Goal: Transaction & Acquisition: Purchase product/service

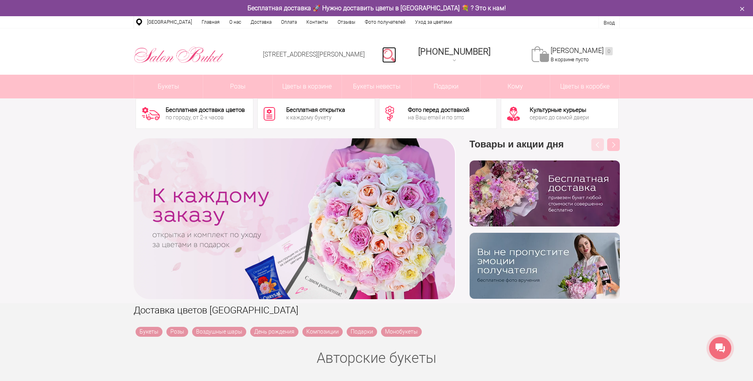
click at [396, 56] on link at bounding box center [389, 55] width 14 height 16
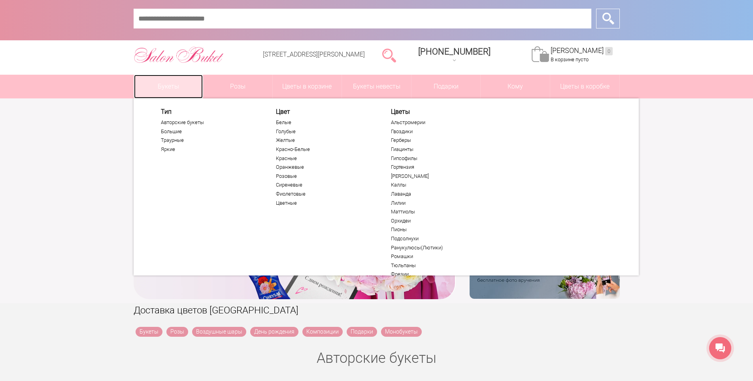
click at [189, 84] on link "Букеты" at bounding box center [168, 87] width 69 height 24
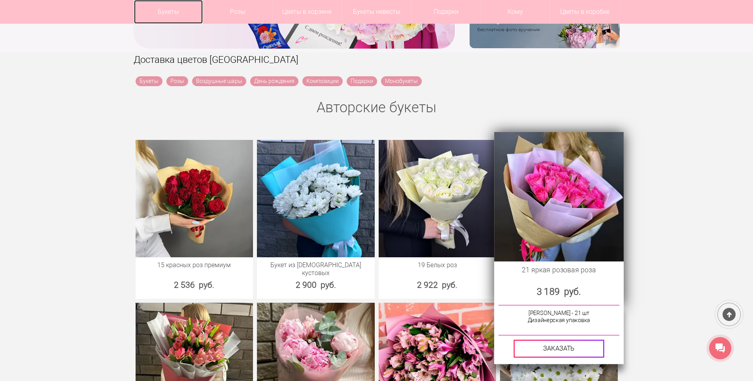
scroll to position [356, 0]
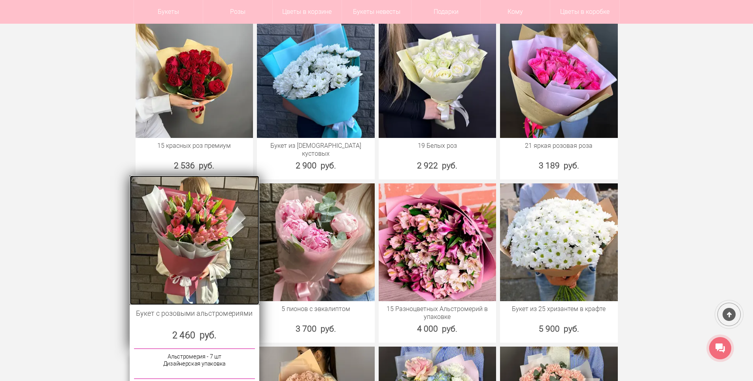
click at [194, 240] on img at bounding box center [194, 240] width 129 height 129
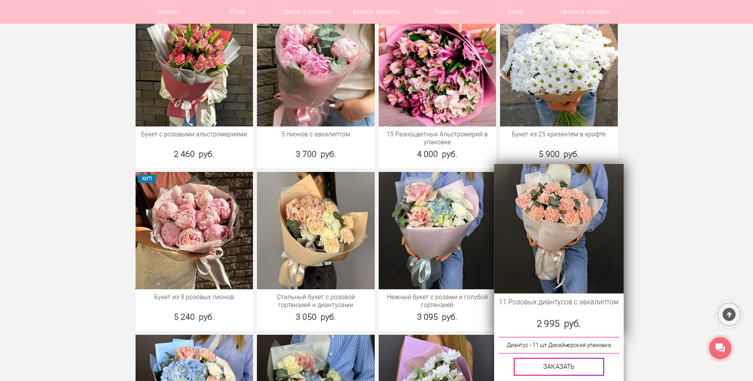
scroll to position [474, 0]
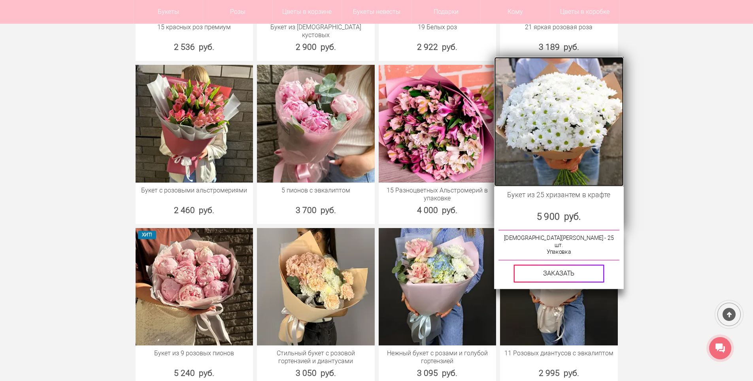
click at [529, 133] on img at bounding box center [558, 121] width 129 height 129
click at [562, 151] on img at bounding box center [558, 121] width 129 height 129
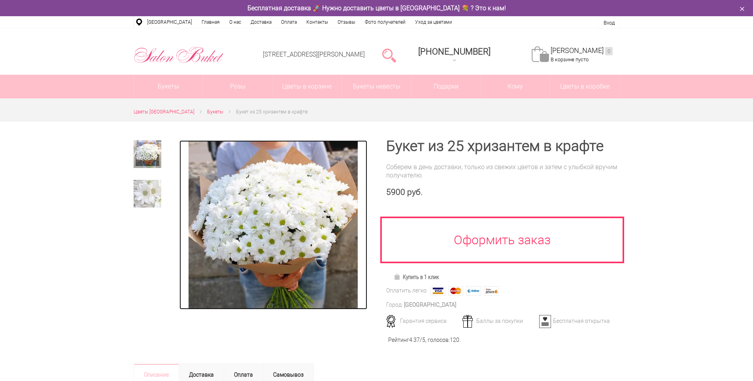
click at [285, 210] on img at bounding box center [273, 224] width 169 height 169
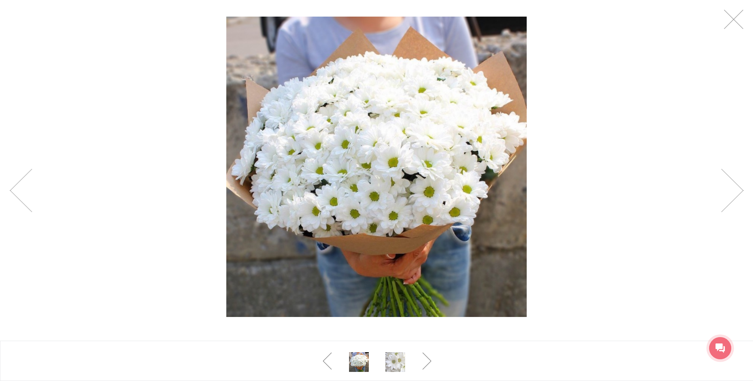
click at [740, 32] on div at bounding box center [376, 167] width 753 height 334
click at [737, 19] on link at bounding box center [734, 19] width 20 height 20
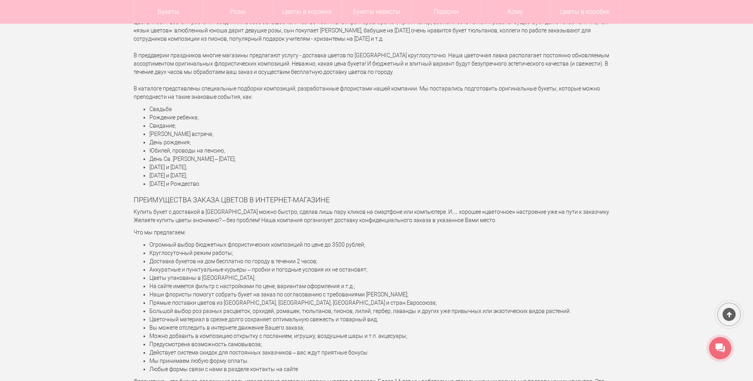
scroll to position [3845, 0]
